Goal: Task Accomplishment & Management: Manage account settings

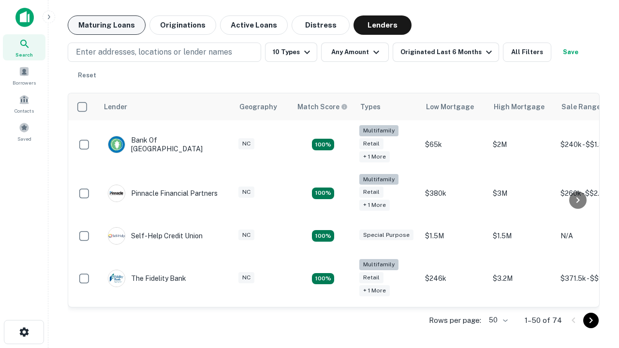
click at [106, 25] on button "Maturing Loans" at bounding box center [107, 24] width 78 height 19
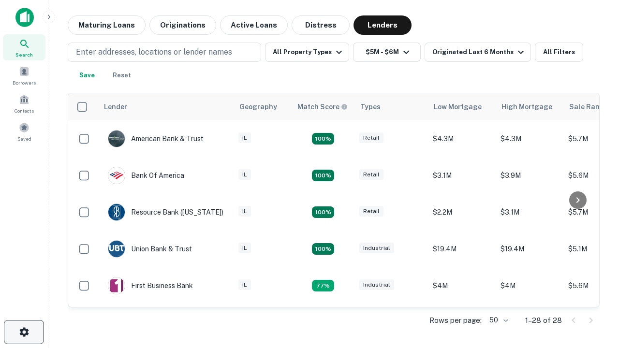
click at [24, 332] on icon "button" at bounding box center [24, 332] width 12 height 12
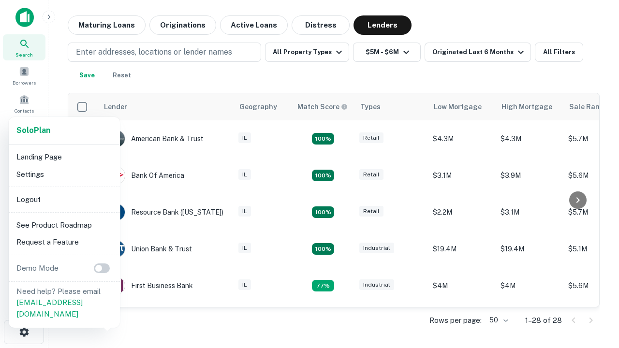
click at [64, 199] on li "Logout" at bounding box center [64, 199] width 103 height 17
